Goal: Information Seeking & Learning: Understand process/instructions

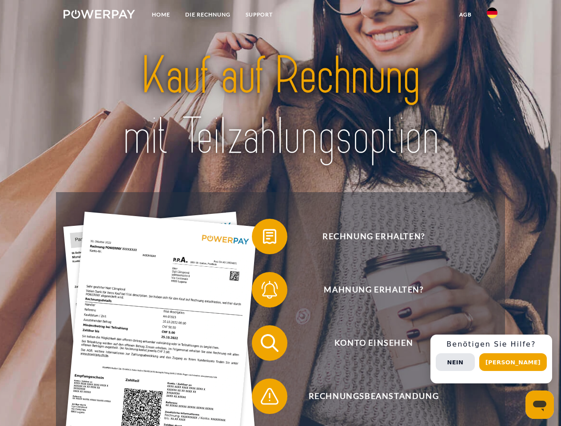
click at [99, 16] on img at bounding box center [100, 14] width 72 height 9
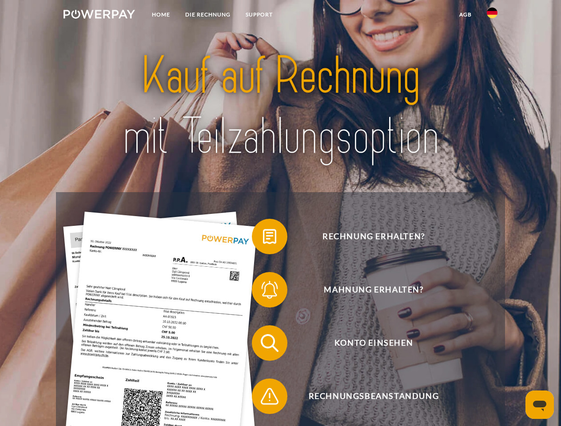
click at [492, 16] on img at bounding box center [492, 13] width 11 height 11
click at [465, 15] on link "agb" at bounding box center [466, 15] width 28 height 16
click at [263, 239] on span at bounding box center [256, 237] width 44 height 44
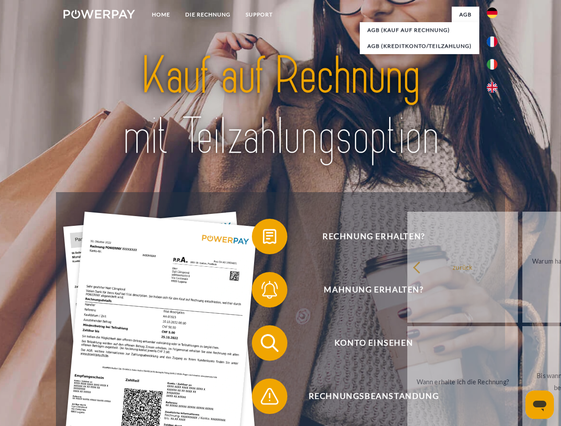
click at [263, 292] on span at bounding box center [256, 290] width 44 height 44
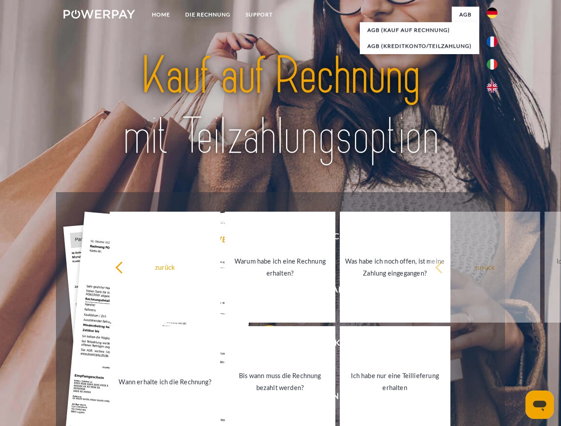
click at [263, 345] on link "Bis wann muss die Rechnung bezahlt werden?" at bounding box center [280, 381] width 111 height 111
click at [263, 398] on span at bounding box center [256, 396] width 44 height 44
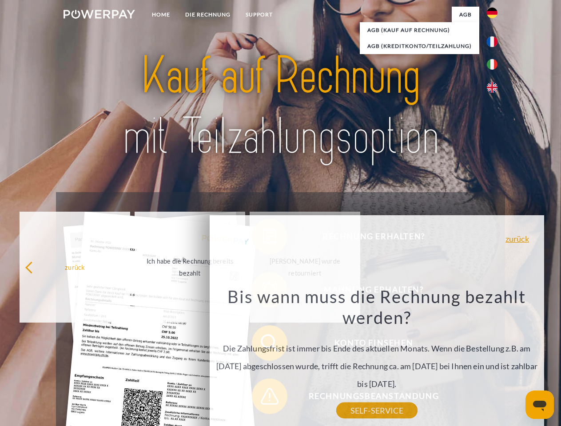
click at [494, 359] on div "Rechnung erhalten? Mahnung erhalten? Konto einsehen" at bounding box center [280, 369] width 449 height 355
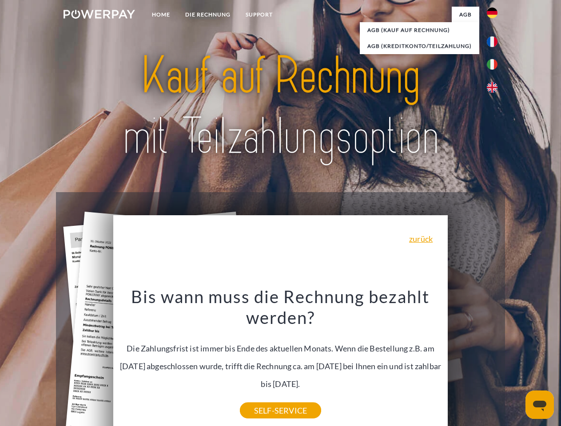
click at [473, 361] on span "Konto einsehen" at bounding box center [374, 344] width 218 height 36
click at [516, 362] on header "Home DIE RECHNUNG SUPPORT" at bounding box center [280, 306] width 561 height 613
